Goal: Task Accomplishment & Management: Complete application form

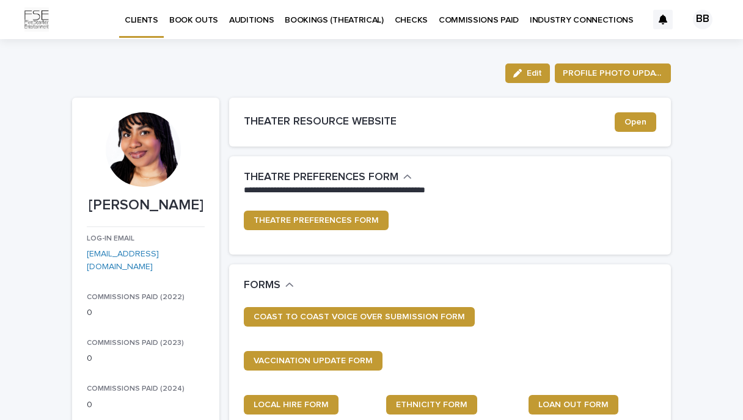
click at [195, 30] on link "BOOK OUTS" at bounding box center [194, 19] width 60 height 38
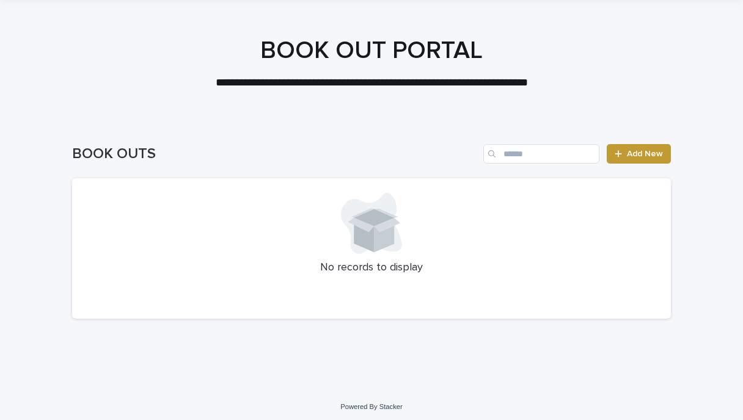
scroll to position [45, 0]
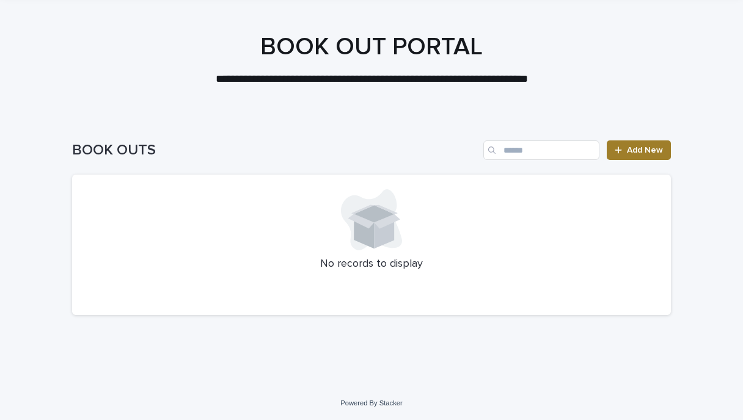
click at [628, 146] on span "Add New" at bounding box center [645, 150] width 36 height 9
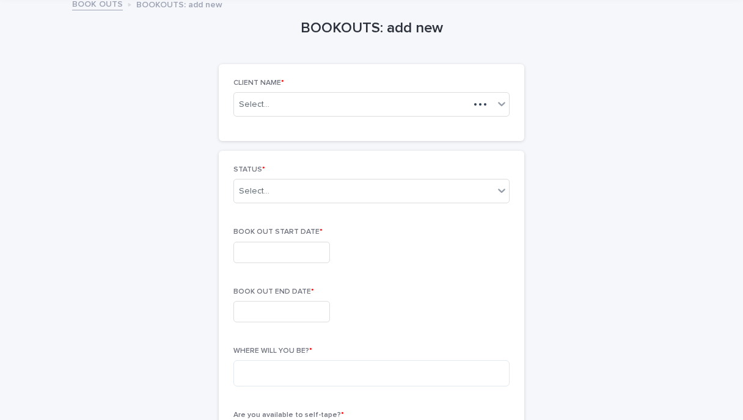
scroll to position [46, 0]
click at [418, 101] on div "Select..." at bounding box center [351, 103] width 235 height 15
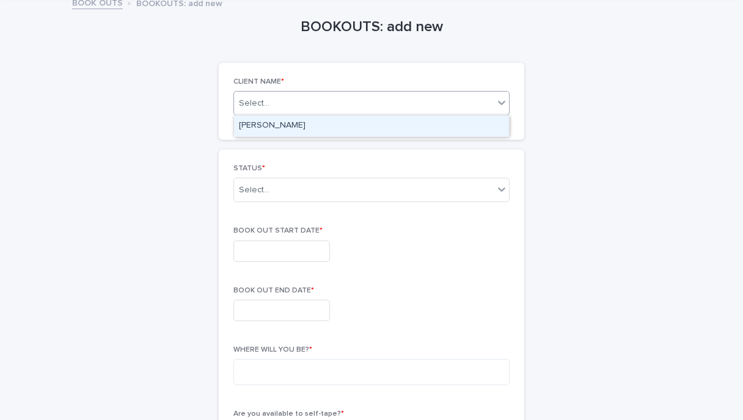
click at [410, 122] on div "[PERSON_NAME]" at bounding box center [371, 125] width 275 height 21
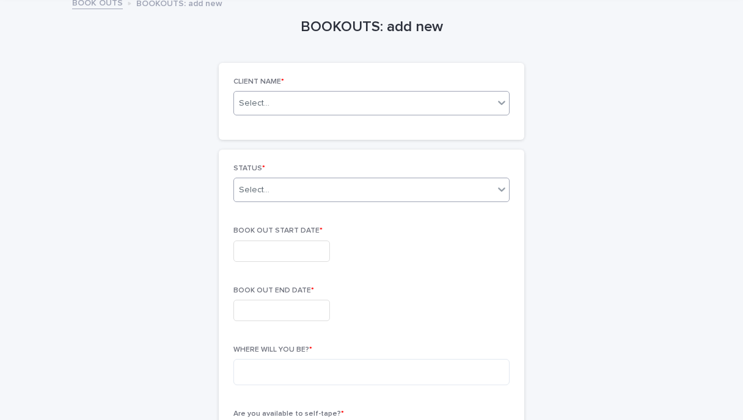
click at [381, 194] on div "Select..." at bounding box center [364, 190] width 260 height 20
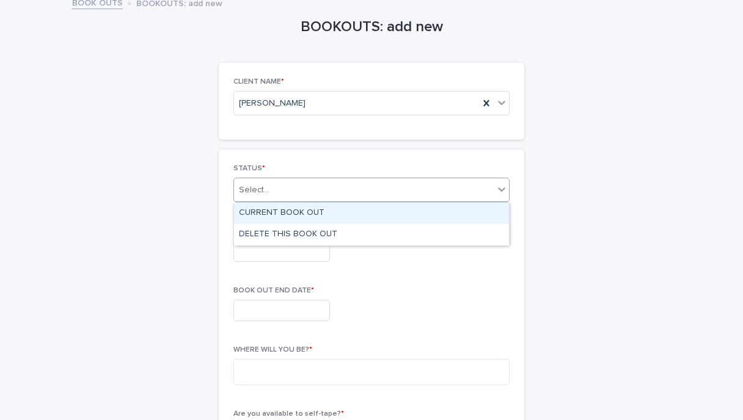
click at [376, 219] on div "CURRENT BOOK OUT" at bounding box center [371, 213] width 275 height 21
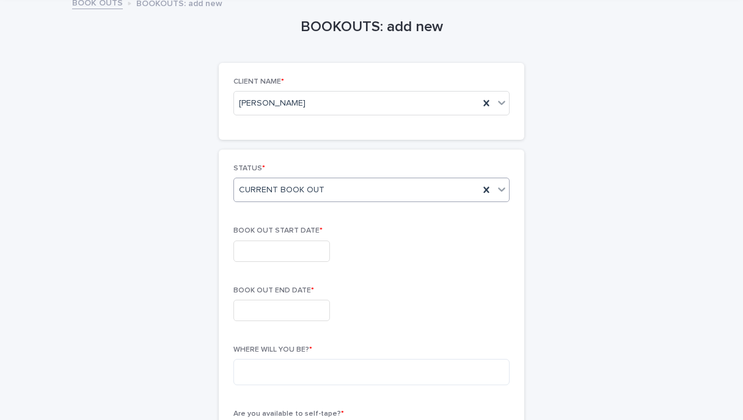
click at [303, 255] on input "text" at bounding box center [281, 251] width 97 height 21
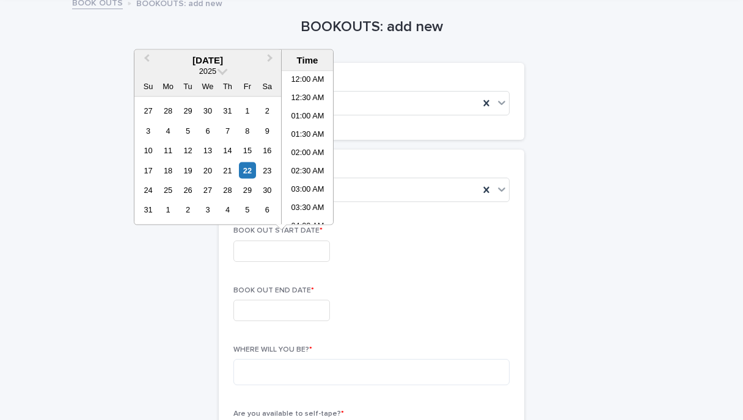
scroll to position [482, 0]
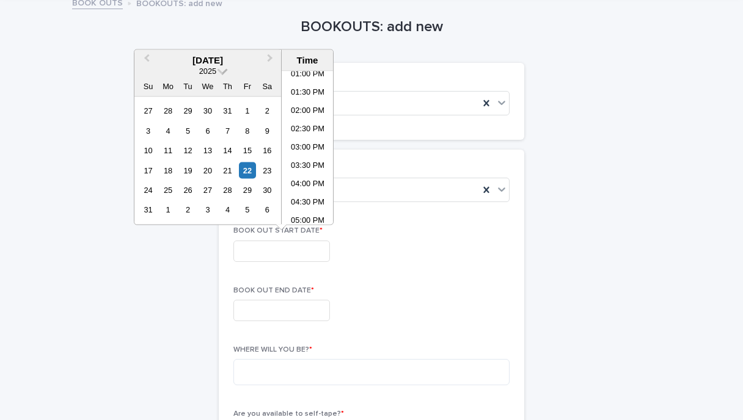
click at [221, 72] on span at bounding box center [223, 70] width 10 height 10
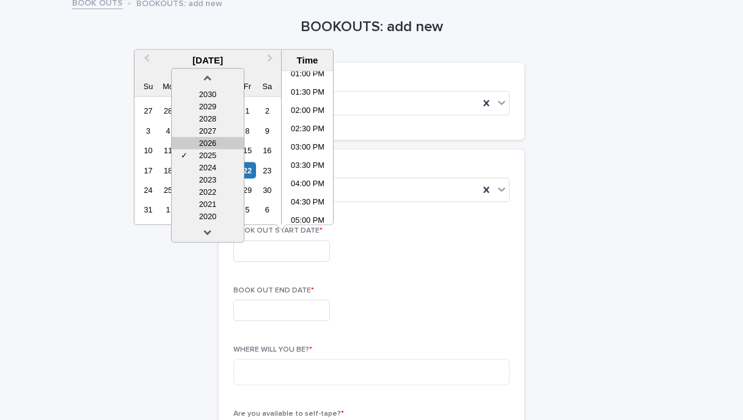
click at [221, 146] on div "2026" at bounding box center [208, 143] width 72 height 12
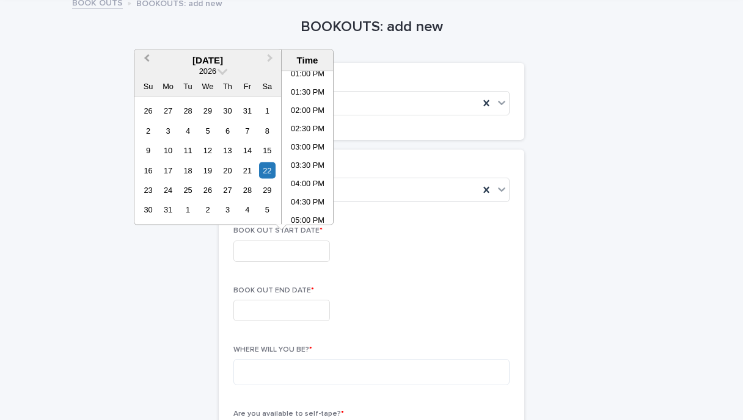
click at [152, 56] on button "Previous Month" at bounding box center [146, 61] width 20 height 20
click at [150, 148] on div "12" at bounding box center [148, 150] width 16 height 16
click at [150, 169] on div "19" at bounding box center [148, 170] width 16 height 16
click at [145, 146] on div "12" at bounding box center [148, 150] width 16 height 16
type input "**********"
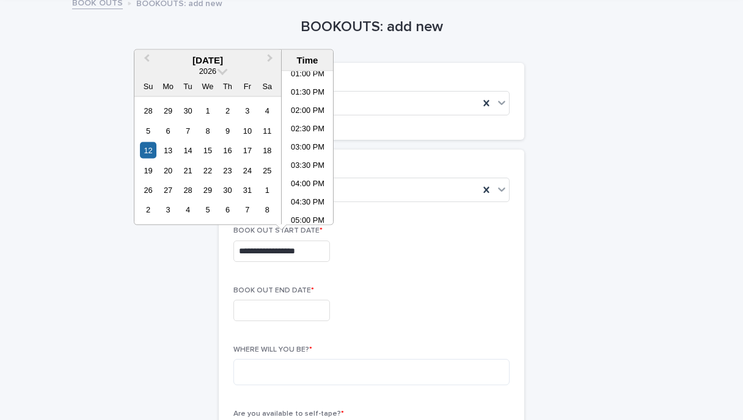
click at [258, 307] on input "text" at bounding box center [281, 310] width 97 height 21
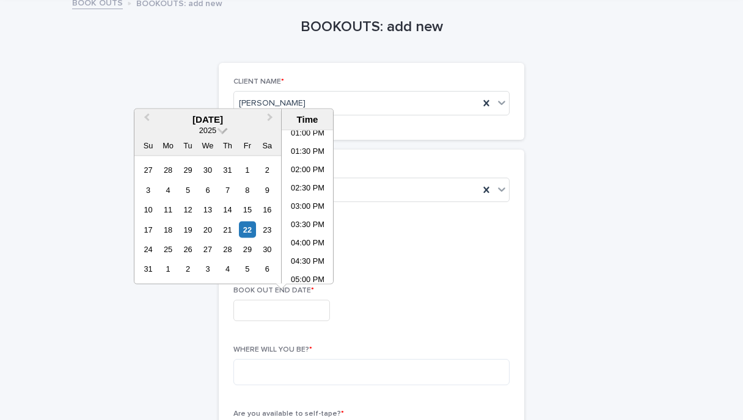
click at [220, 131] on span at bounding box center [223, 129] width 10 height 10
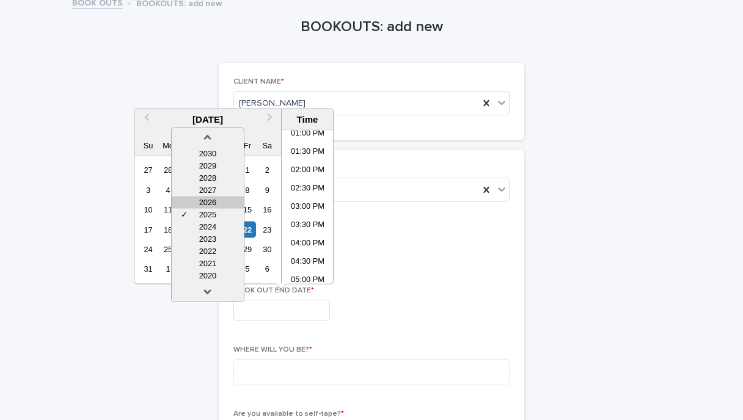
click at [216, 203] on div "2026" at bounding box center [208, 203] width 72 height 12
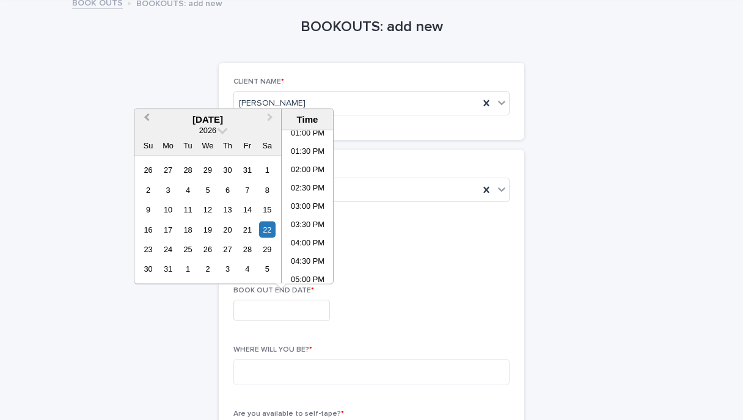
click at [147, 120] on span "Previous Month" at bounding box center [147, 119] width 0 height 16
click at [150, 233] on div "19" at bounding box center [148, 229] width 16 height 16
type input "**********"
click at [492, 287] on p "BOOK OUT END DATE *" at bounding box center [371, 291] width 276 height 9
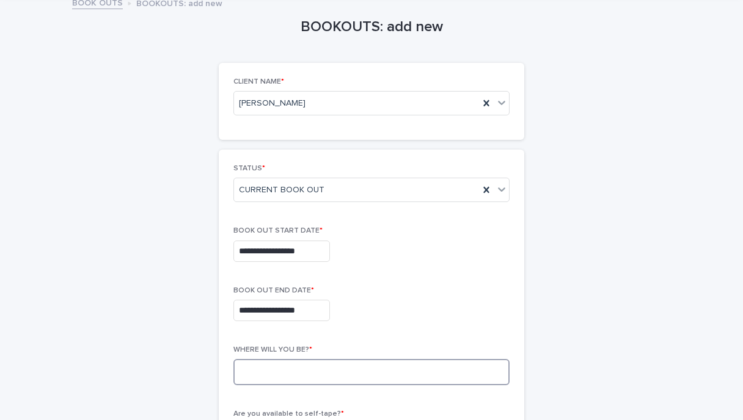
click at [331, 362] on textarea at bounding box center [371, 372] width 276 height 26
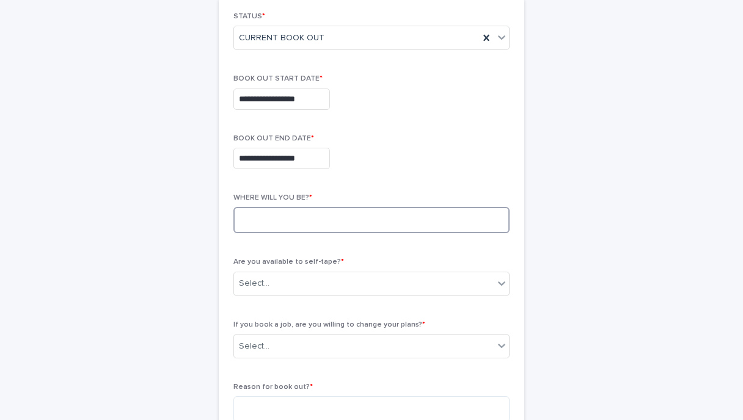
scroll to position [213, 0]
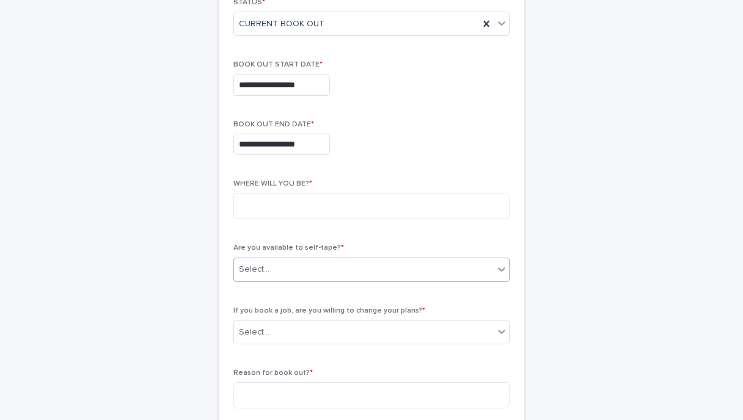
click at [354, 263] on div "Select..." at bounding box center [364, 270] width 260 height 20
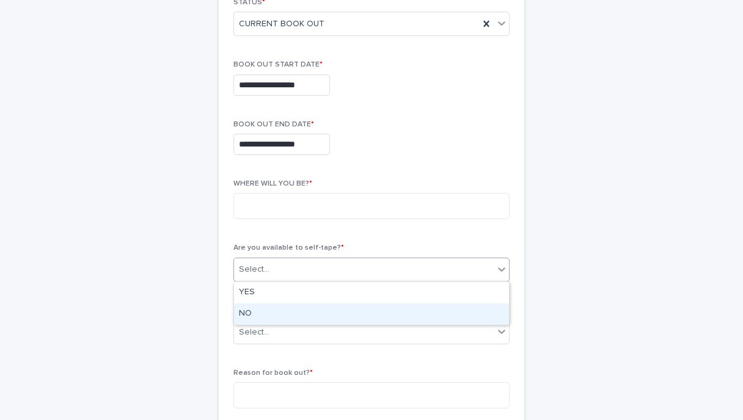
click at [332, 308] on div "NO" at bounding box center [371, 314] width 275 height 21
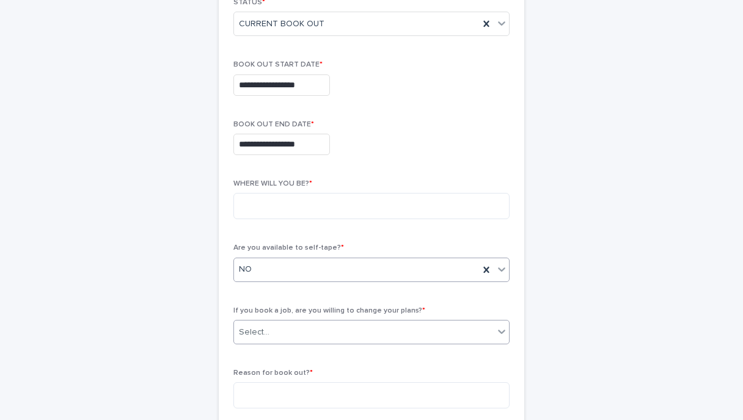
click at [329, 332] on div "Select..." at bounding box center [364, 333] width 260 height 20
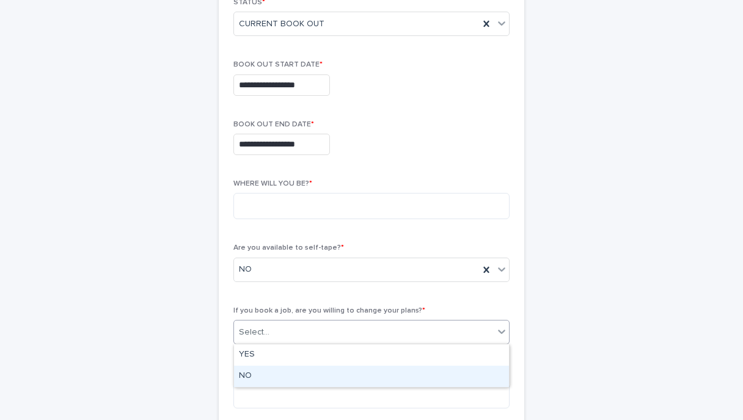
click at [328, 370] on div "NO" at bounding box center [371, 376] width 275 height 21
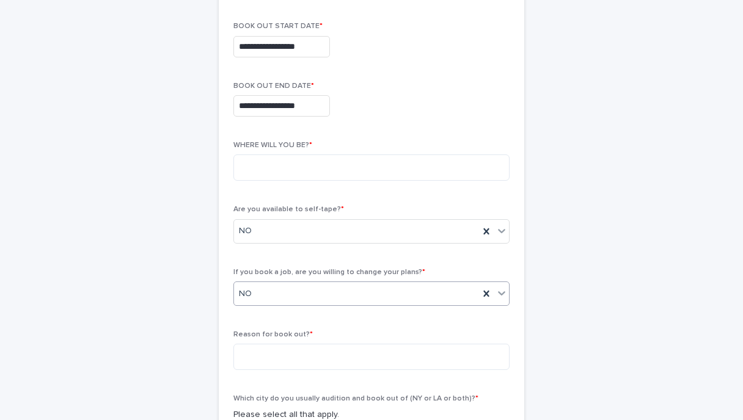
scroll to position [260, 0]
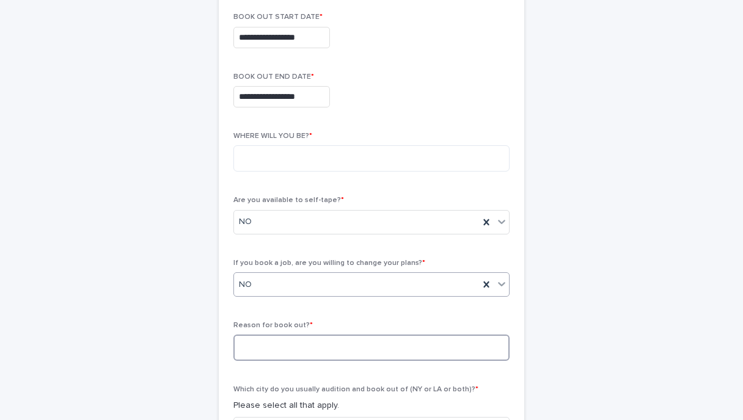
click at [322, 349] on textarea at bounding box center [371, 348] width 276 height 26
type textarea "*"
type textarea "**********"
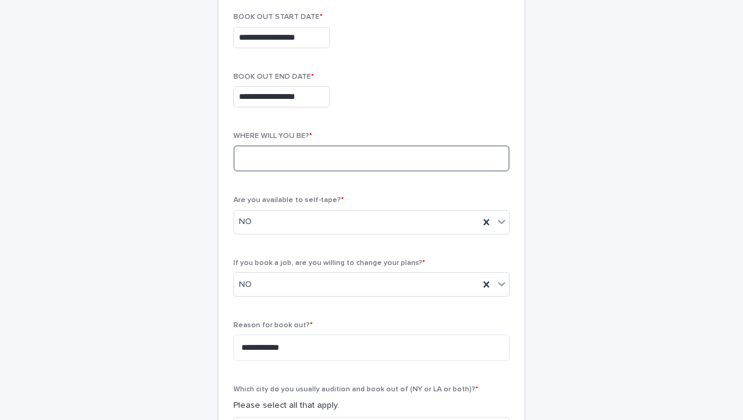
click at [355, 154] on textarea at bounding box center [371, 158] width 276 height 26
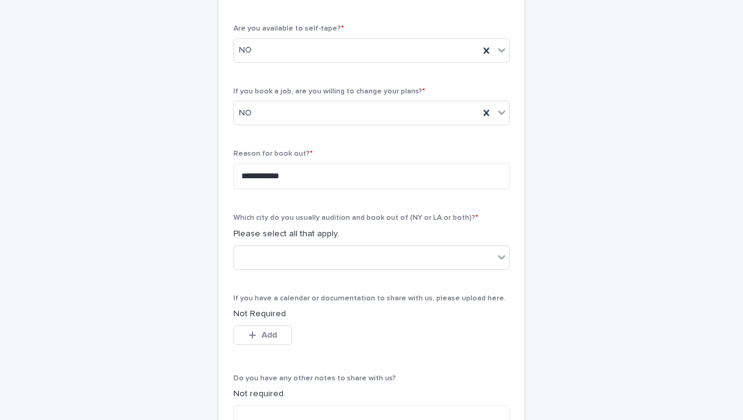
scroll to position [433, 0]
type textarea "**********"
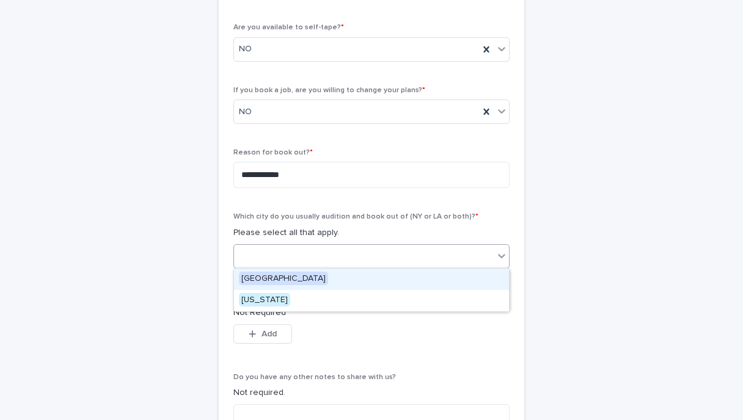
click at [244, 252] on div at bounding box center [364, 256] width 260 height 20
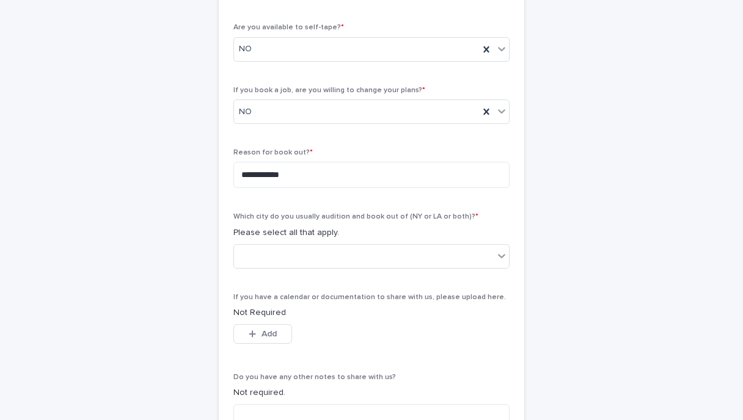
click at [227, 259] on div "**********" at bounding box center [372, 109] width 306 height 692
click at [254, 251] on div at bounding box center [364, 256] width 260 height 20
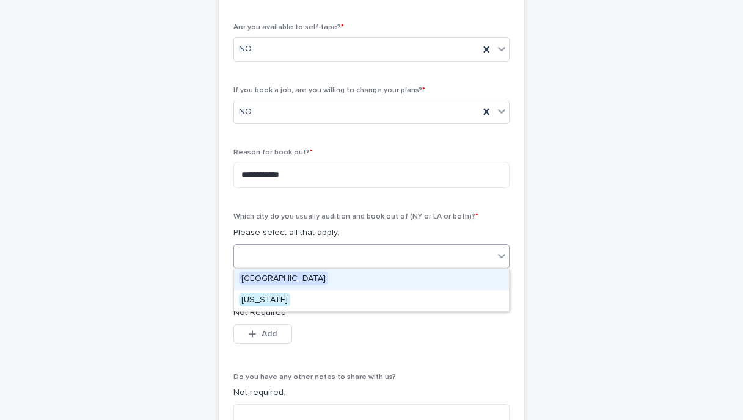
click at [262, 274] on span "[GEOGRAPHIC_DATA]" at bounding box center [283, 278] width 89 height 13
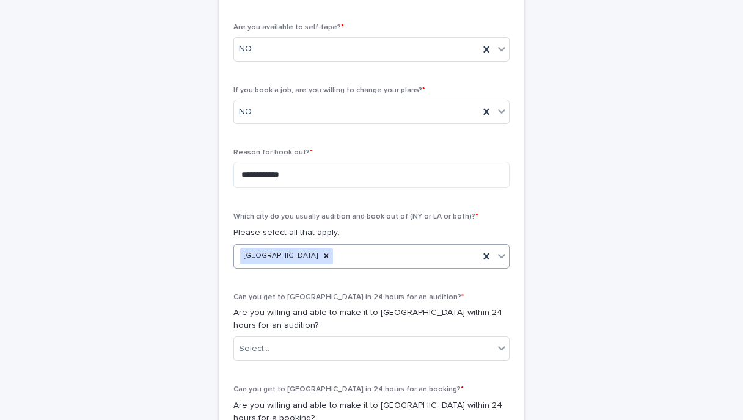
scroll to position [526, 0]
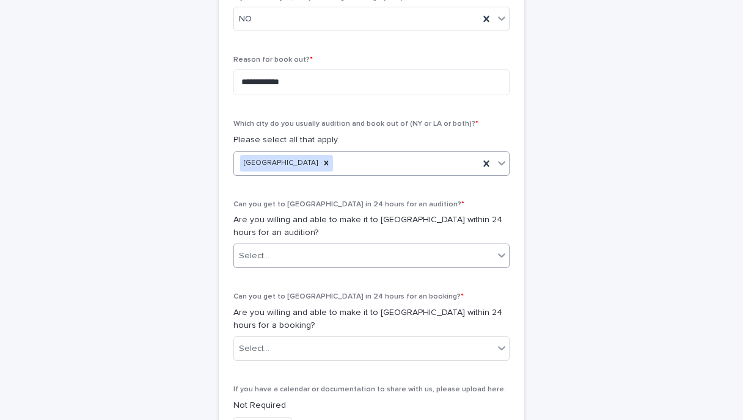
click at [245, 259] on div "Select..." at bounding box center [254, 256] width 31 height 13
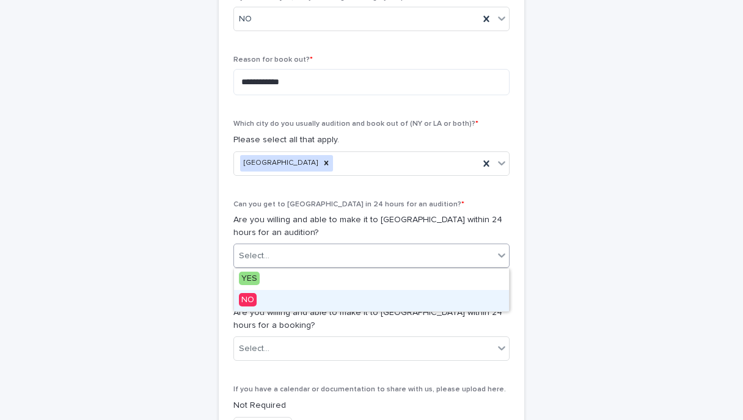
click at [254, 300] on span "NO" at bounding box center [248, 299] width 18 height 13
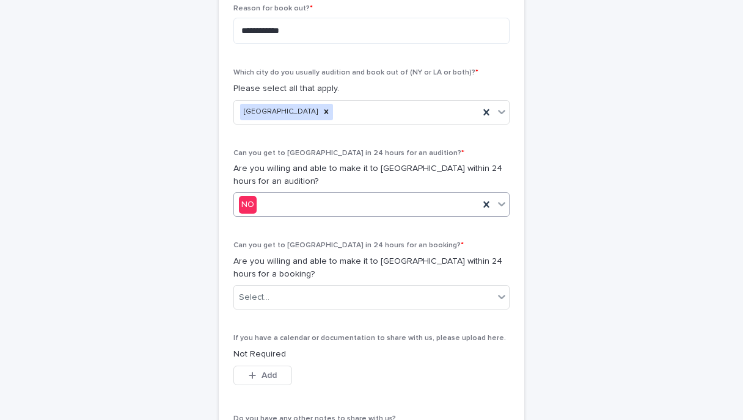
scroll to position [593, 0]
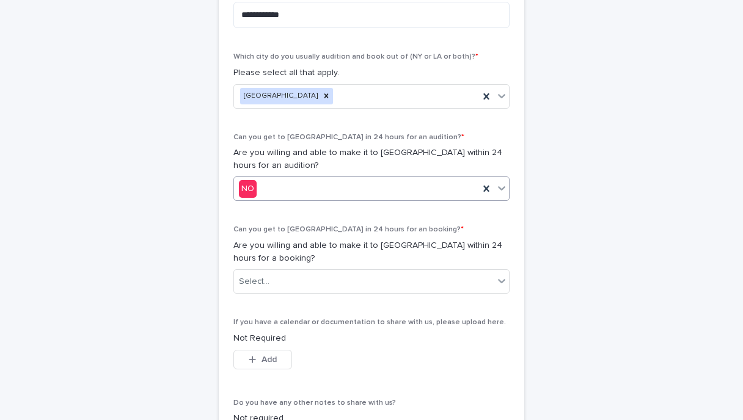
click at [262, 268] on div "Can you get to [GEOGRAPHIC_DATA] in 24 hours for an booking? * Are you willing …" at bounding box center [371, 264] width 276 height 78
click at [262, 274] on div "Select..." at bounding box center [364, 282] width 260 height 20
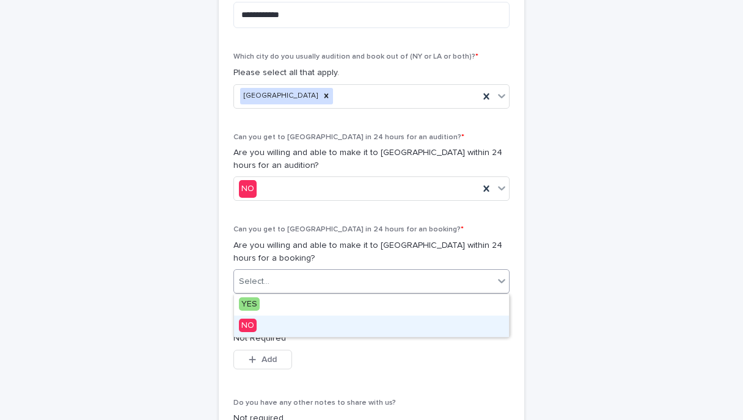
click at [260, 327] on div "NO" at bounding box center [371, 326] width 275 height 21
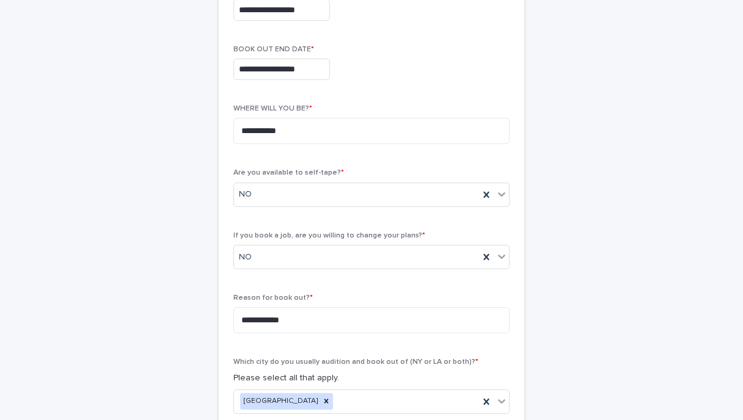
scroll to position [302, 0]
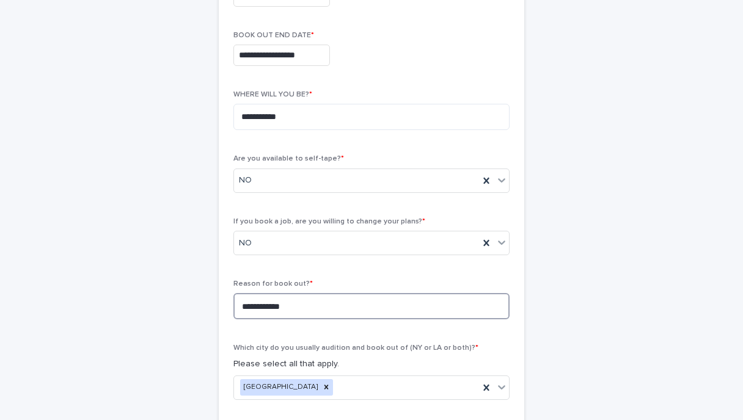
click at [344, 306] on textarea "**********" at bounding box center [371, 306] width 276 height 26
click at [244, 305] on textarea "**********" at bounding box center [371, 306] width 276 height 26
type textarea "**********"
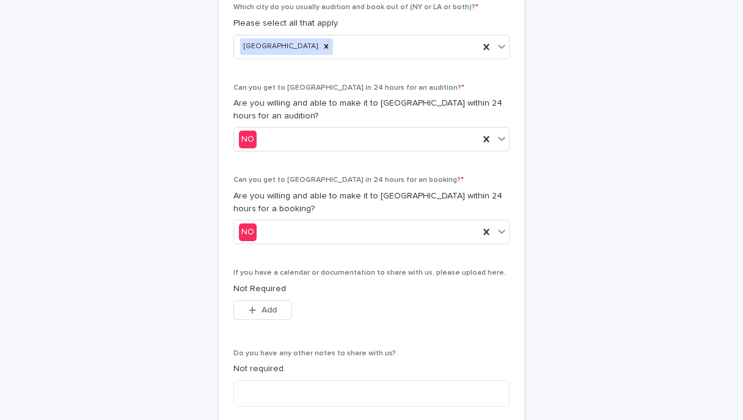
scroll to position [778, 0]
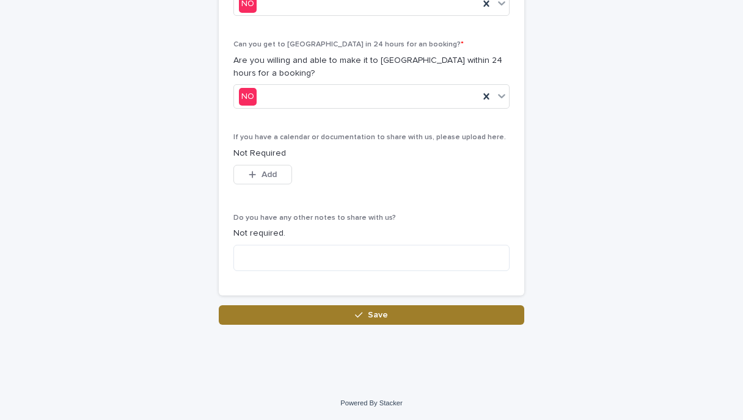
click at [334, 317] on button "Save" at bounding box center [372, 316] width 306 height 20
